Goal: Use online tool/utility: Utilize a website feature to perform a specific function

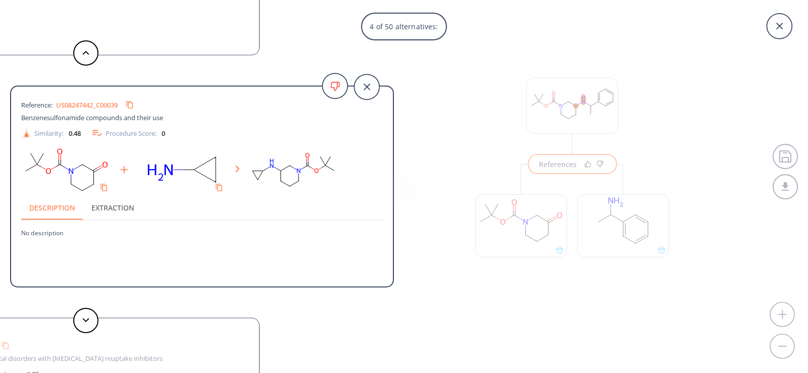
scroll to position [23, 0]
click at [785, 25] on icon at bounding box center [779, 26] width 25 height 25
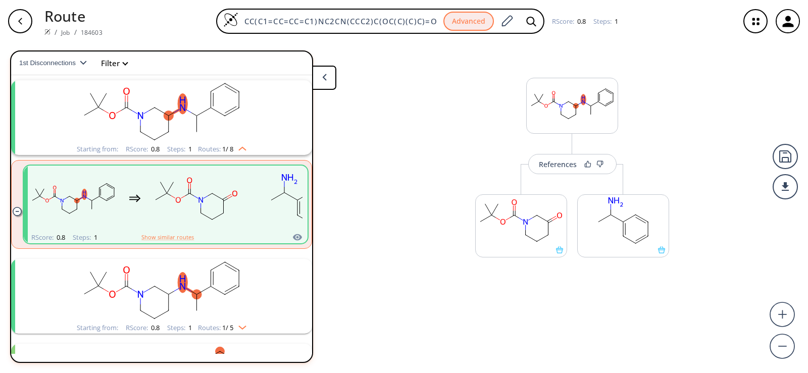
drag, startPoint x: 435, startPoint y: 23, endPoint x: 107, endPoint y: 20, distance: 327.8
click at [107, 20] on div "Route / Job / 184603 CC(C1=CC=CC=C1)NC2CN(CCC2)C(OC(C)(C)C)=O Advanced RScore :…" at bounding box center [404, 21] width 808 height 42
paste input "O=C1CN(C(OC(C)(C)C)=O)CCC1C"
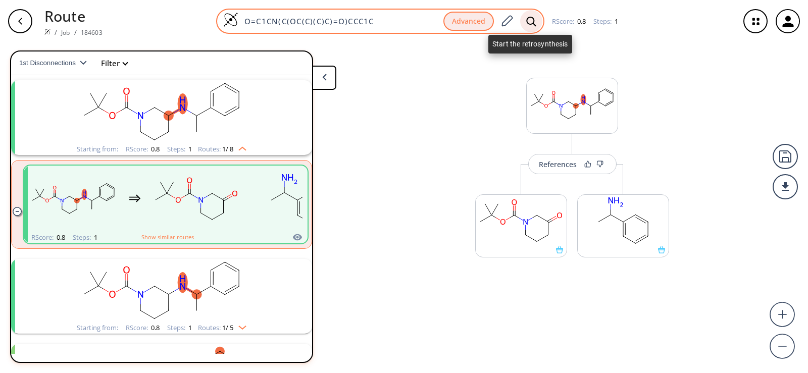
type input "O=C1CN(C(OC(C)(C)C)=O)CCC1C"
click at [532, 19] on icon at bounding box center [531, 21] width 10 height 10
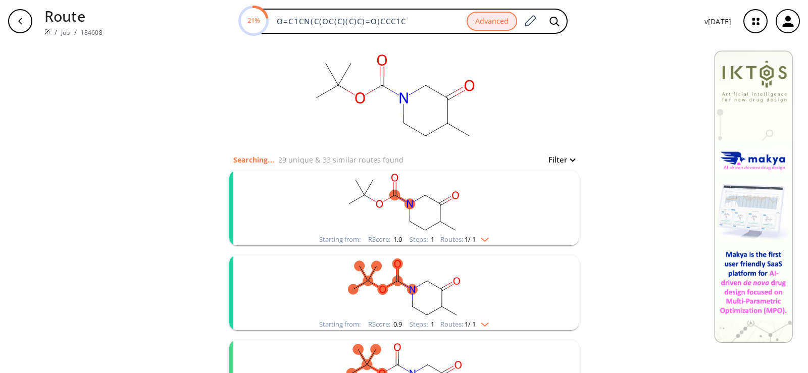
click at [485, 186] on rect "clusters" at bounding box center [404, 202] width 263 height 63
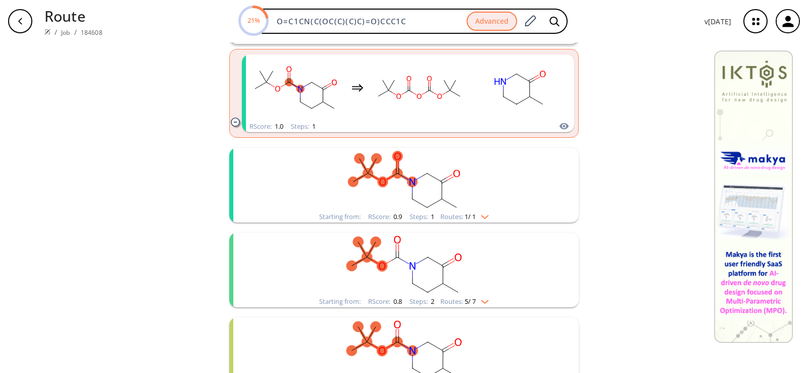
scroll to position [202, 0]
click at [443, 190] on rect "clusters" at bounding box center [404, 178] width 263 height 63
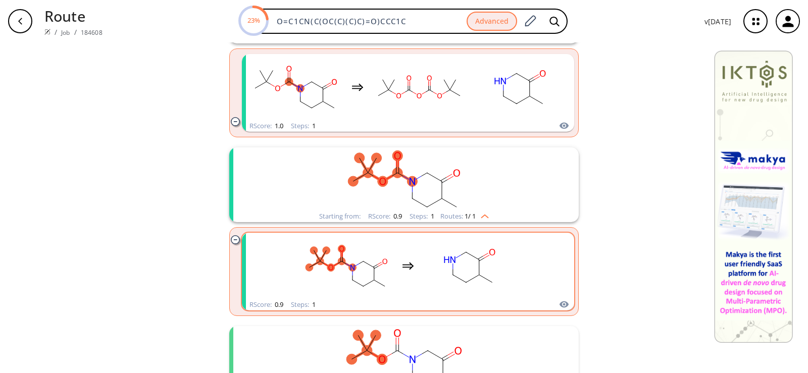
click at [457, 258] on rect "clusters" at bounding box center [469, 265] width 91 height 63
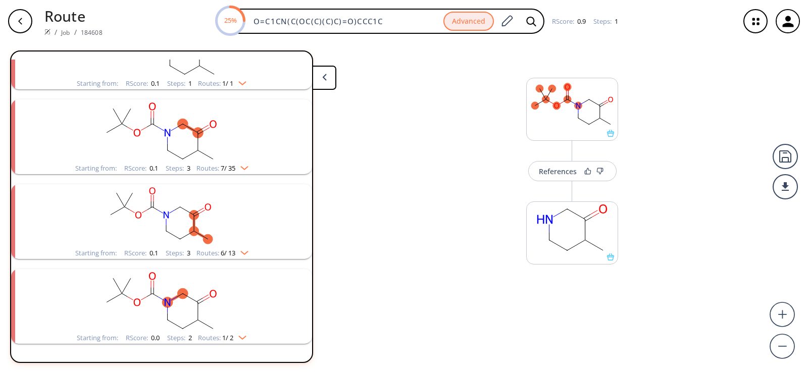
scroll to position [907, 0]
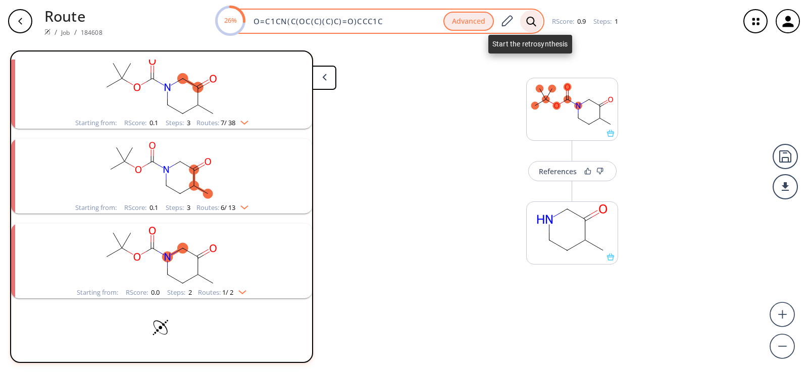
click at [528, 24] on icon at bounding box center [531, 21] width 10 height 10
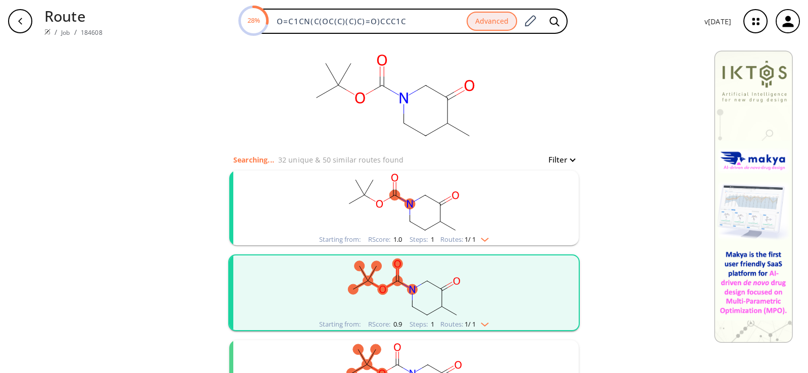
click at [409, 183] on rect "clusters" at bounding box center [404, 202] width 263 height 63
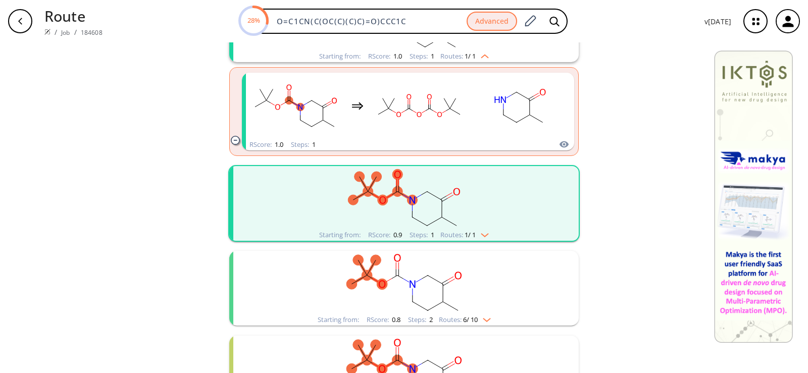
scroll to position [202, 0]
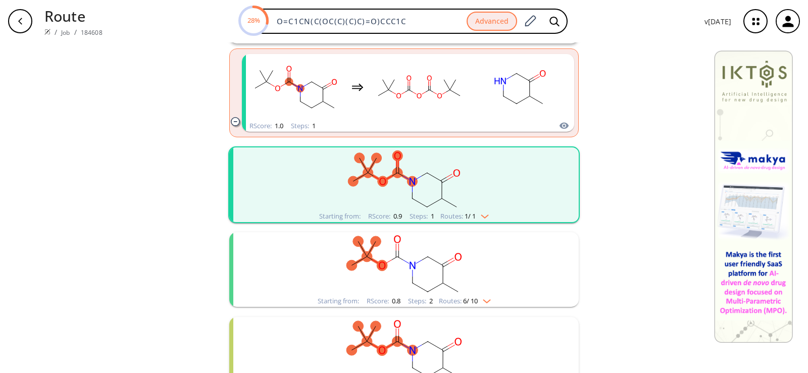
click at [404, 192] on rect "clusters" at bounding box center [404, 178] width 263 height 63
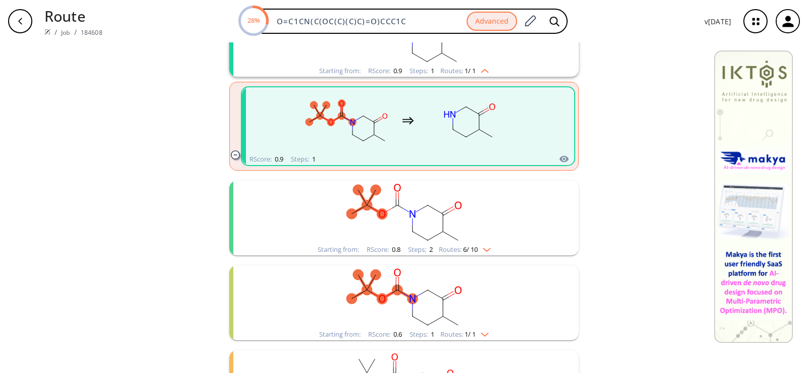
scroll to position [404, 0]
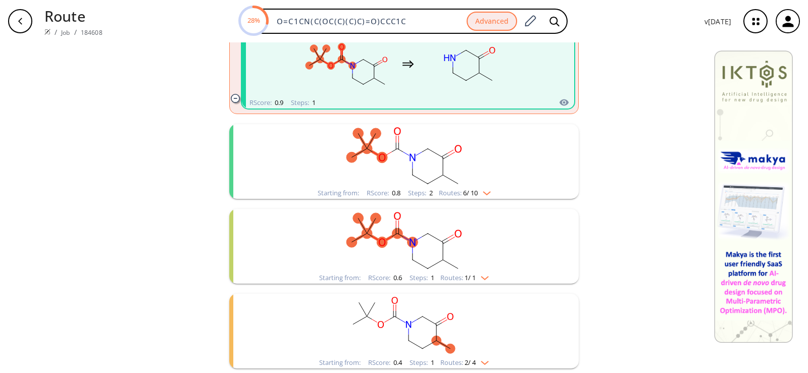
click at [399, 174] on rect "clusters" at bounding box center [404, 155] width 263 height 63
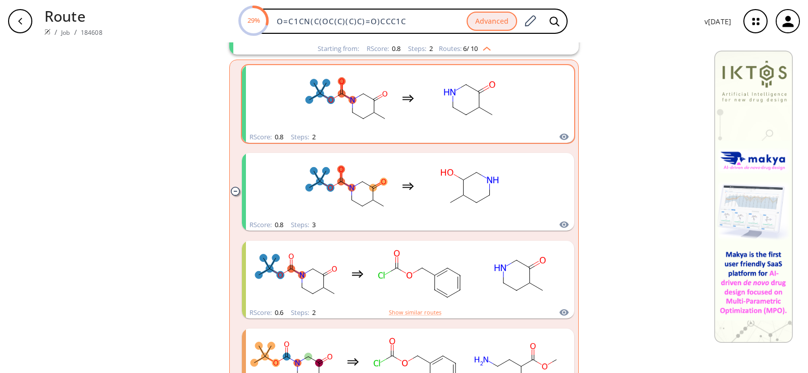
scroll to position [657, 0]
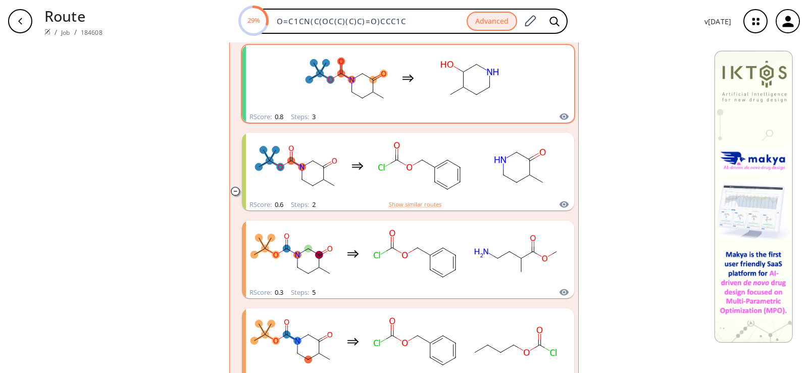
click at [389, 83] on div "clusters" at bounding box center [408, 78] width 214 height 66
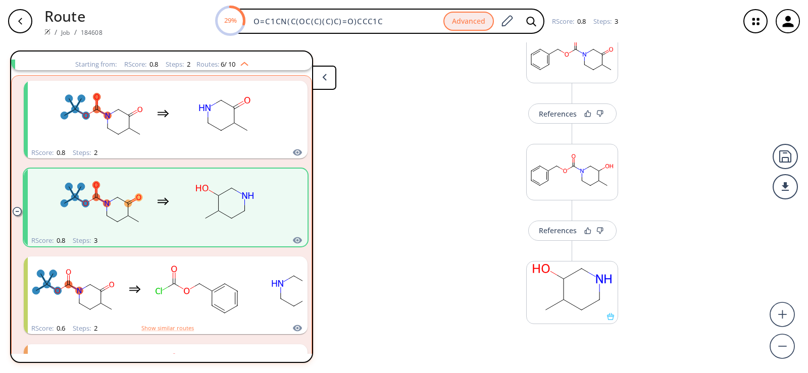
scroll to position [157, 0]
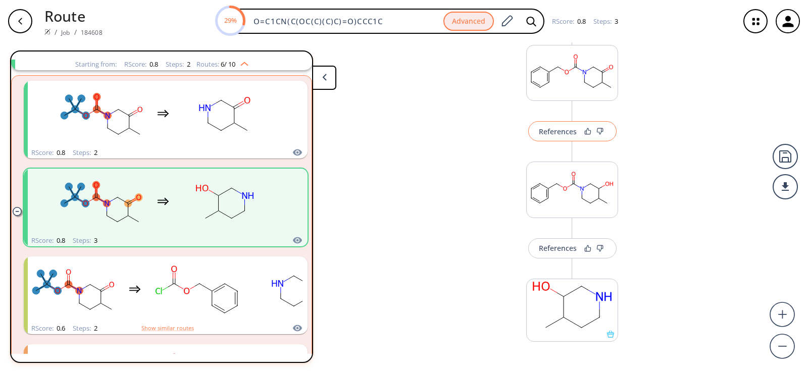
click at [554, 132] on div "References" at bounding box center [558, 131] width 38 height 7
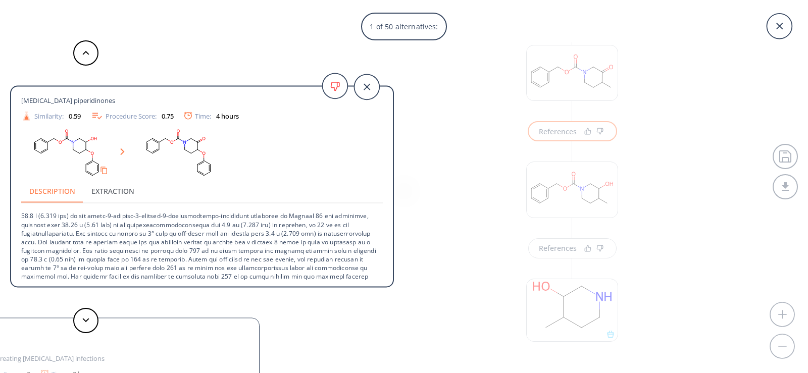
scroll to position [54, 0]
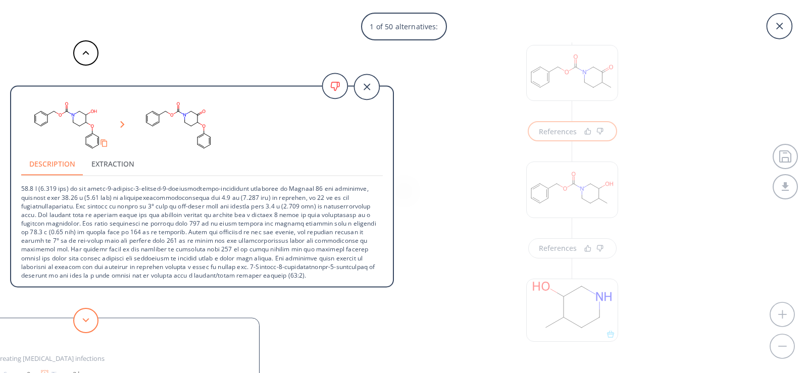
click at [87, 312] on button at bounding box center [85, 320] width 25 height 25
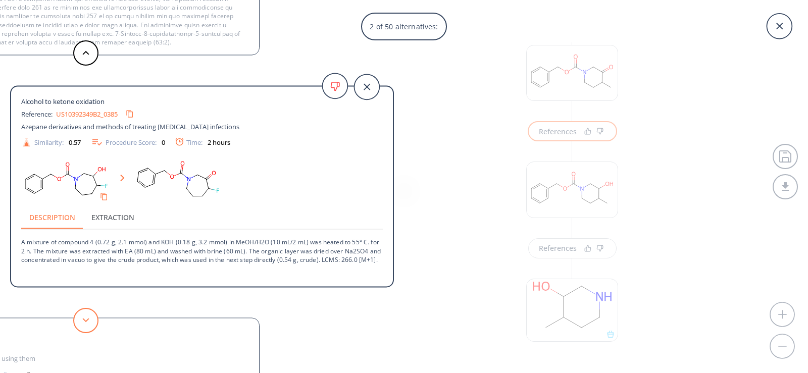
click at [88, 314] on button at bounding box center [85, 320] width 25 height 25
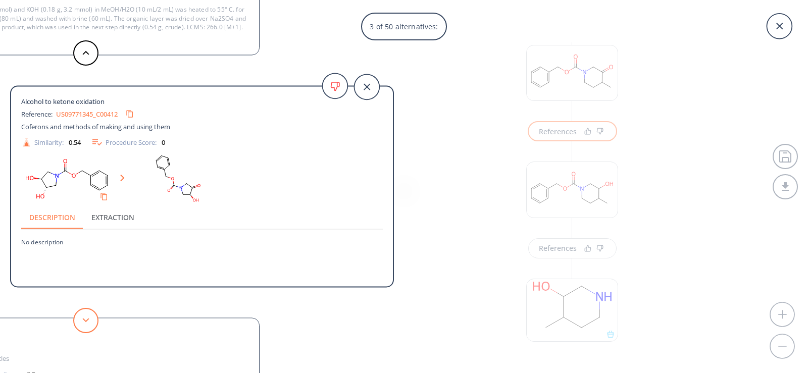
click at [88, 314] on button at bounding box center [85, 320] width 25 height 25
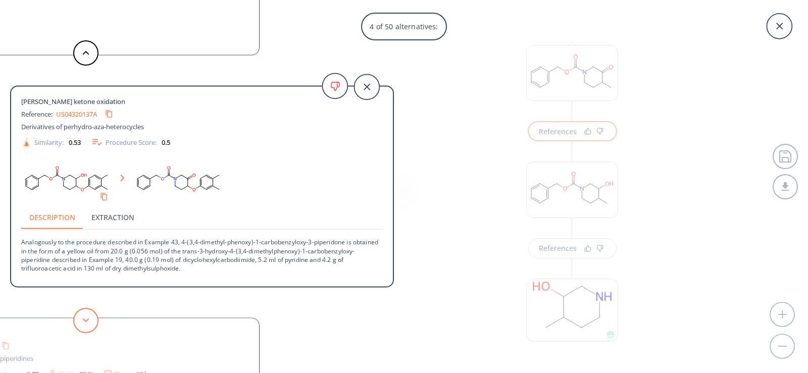
click at [87, 314] on button at bounding box center [85, 320] width 25 height 25
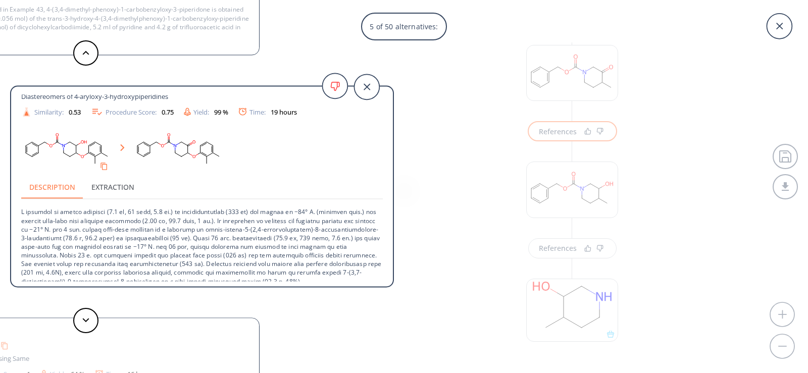
scroll to position [36, 0]
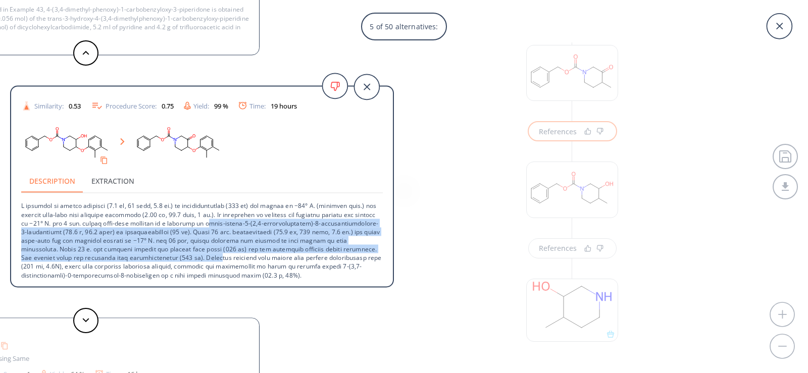
drag, startPoint x: 242, startPoint y: 225, endPoint x: 285, endPoint y: 259, distance: 54.7
click at [285, 259] on p at bounding box center [202, 236] width 362 height 86
click at [88, 320] on icon at bounding box center [85, 320] width 7 height 5
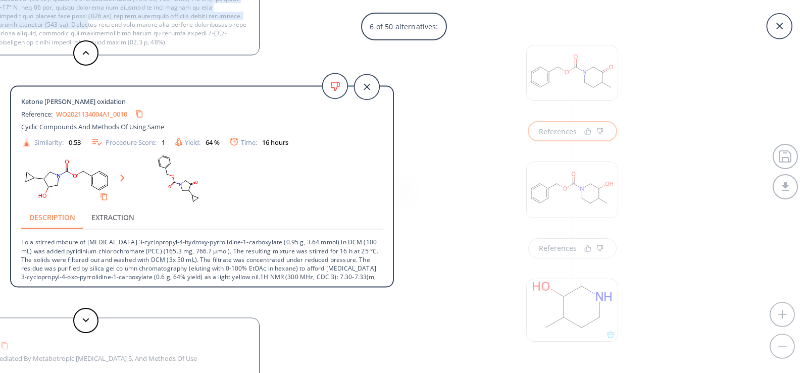
scroll to position [19, 0]
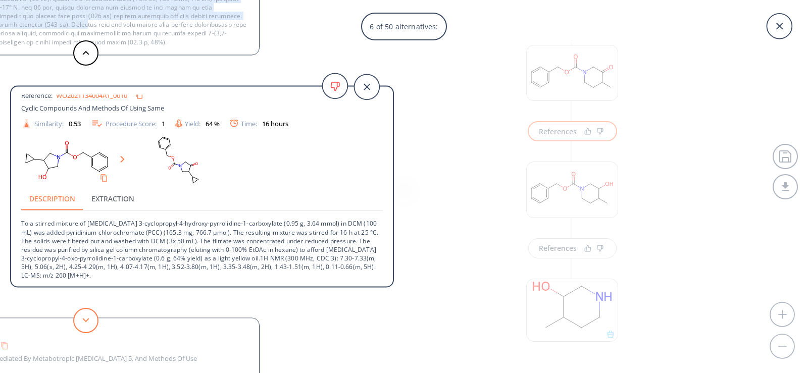
click at [89, 324] on button at bounding box center [85, 320] width 25 height 25
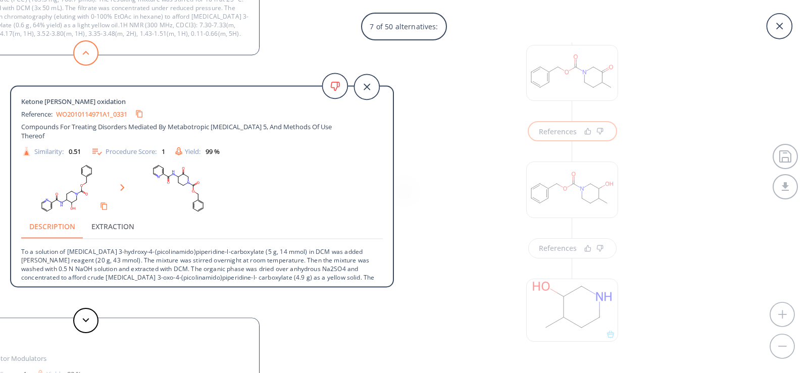
click at [84, 53] on polygon at bounding box center [86, 53] width 7 height 4
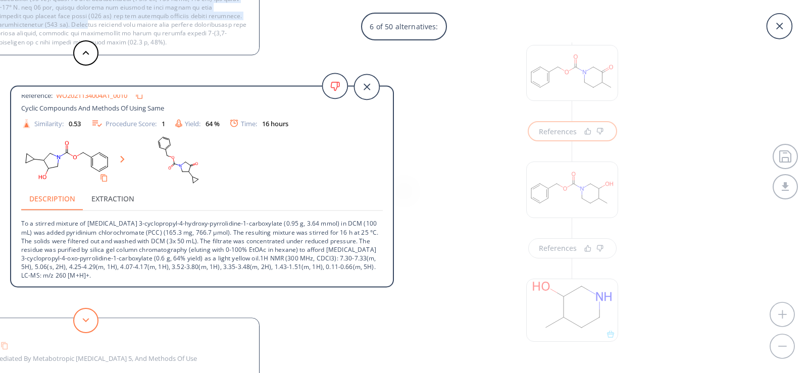
click at [89, 318] on button at bounding box center [85, 320] width 25 height 25
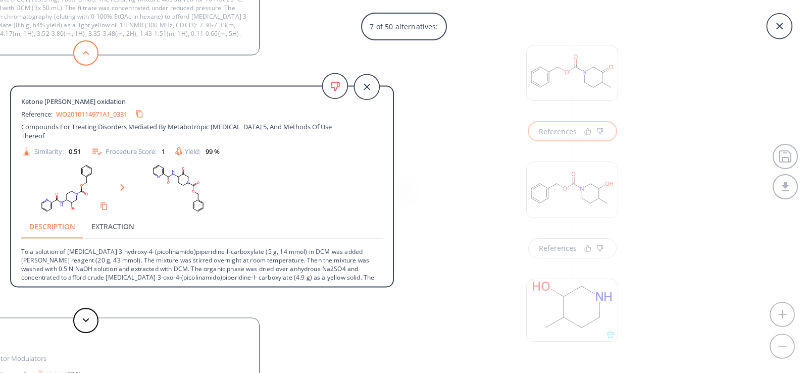
click at [82, 60] on button at bounding box center [85, 52] width 25 height 25
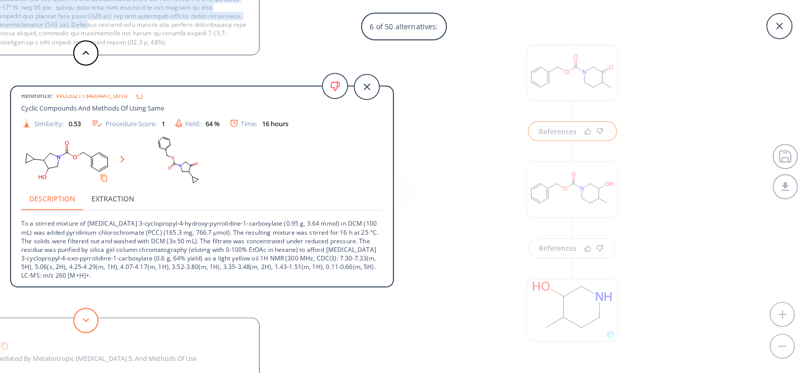
click at [87, 318] on icon at bounding box center [85, 320] width 7 height 5
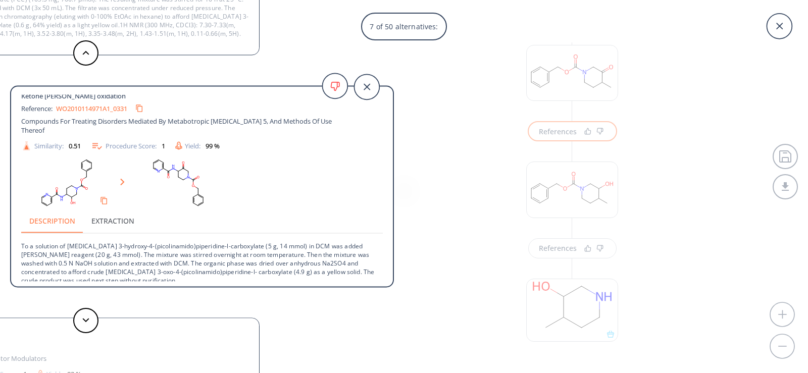
scroll to position [11, 0]
